Goal: Find specific page/section: Find specific page/section

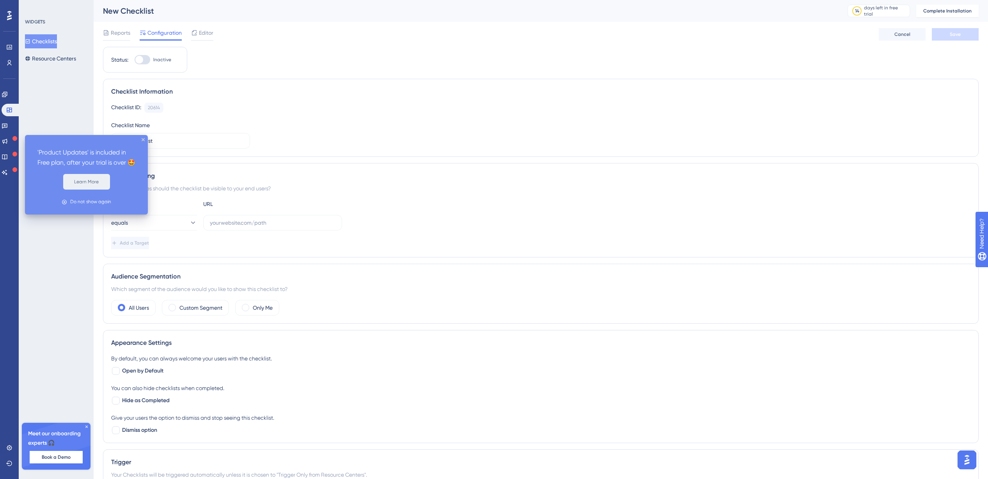
click at [88, 190] on button "Learn More" at bounding box center [86, 182] width 47 height 16
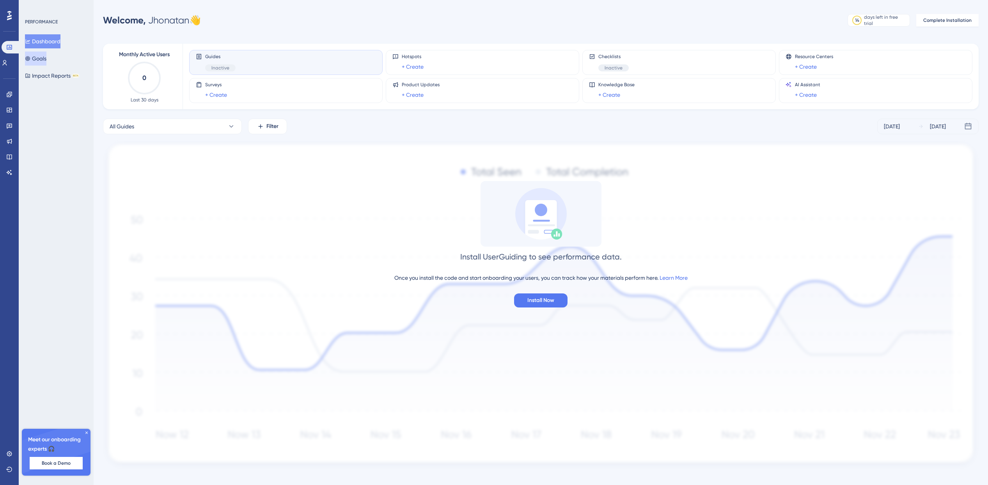
click at [46, 55] on button "Goals" at bounding box center [35, 58] width 21 height 14
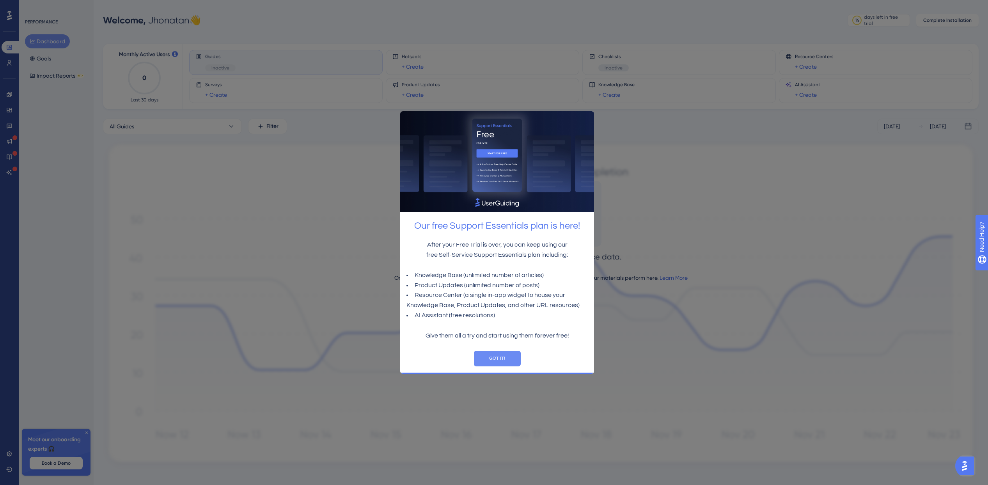
click at [501, 360] on button "GOT IT!" at bounding box center [496, 359] width 47 height 16
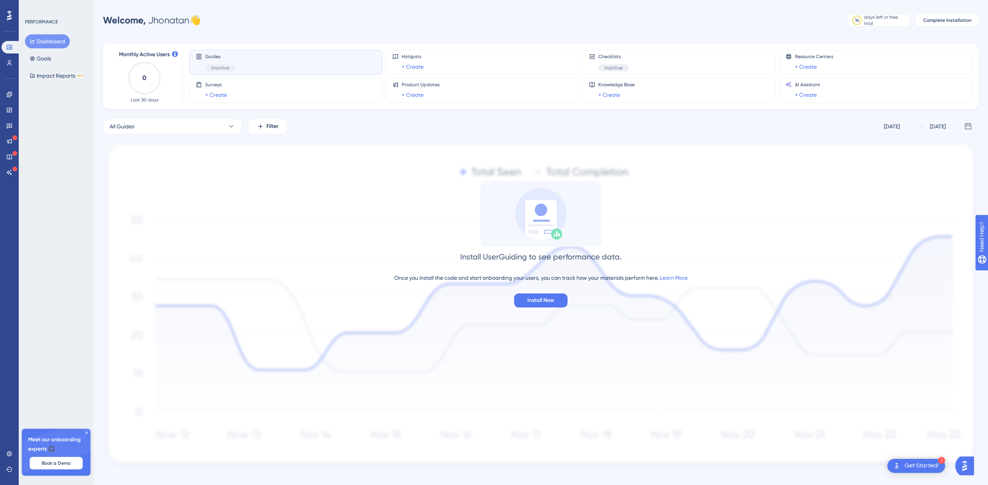
click at [712, 194] on div "Install UserGuiding to see performance data. Once you install the code and star…" at bounding box center [540, 244] width 875 height 126
